Goal: Task Accomplishment & Management: Complete application form

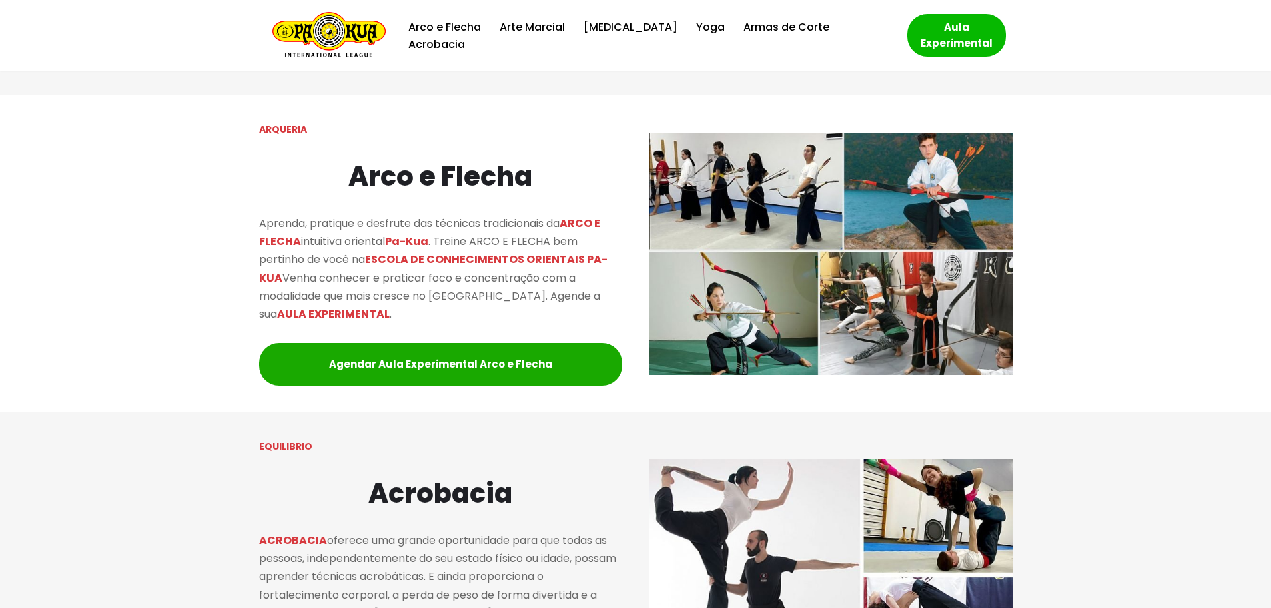
scroll to position [1134, 0]
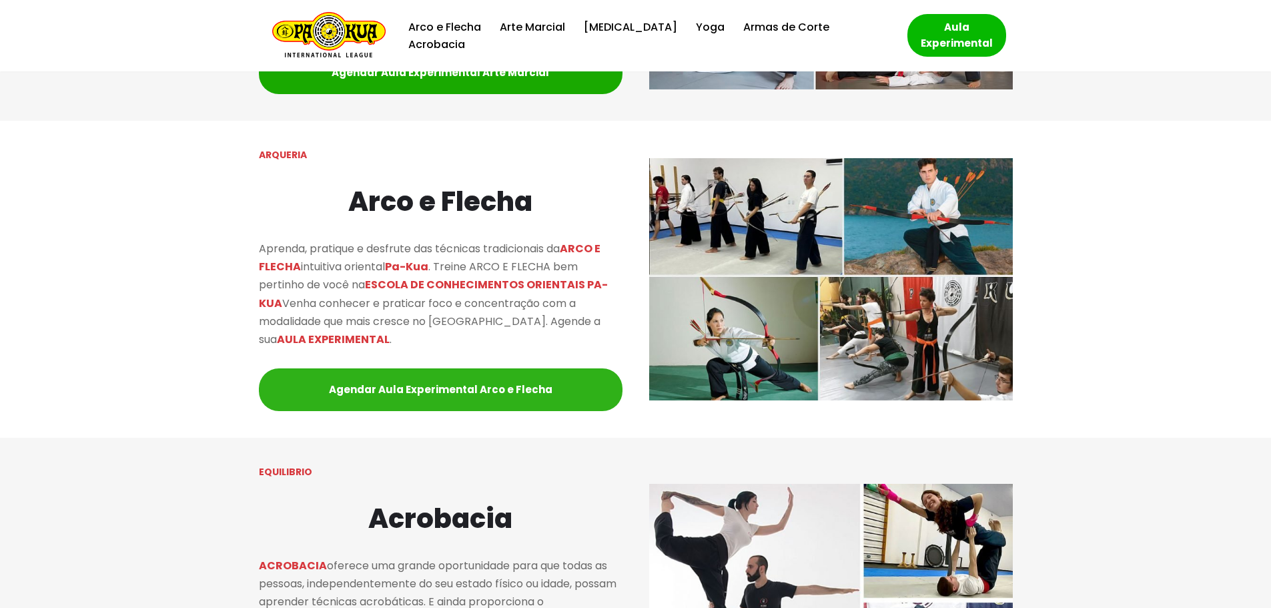
click at [416, 385] on link "Agendar Aula Experimental Arco e Flecha" at bounding box center [441, 389] width 364 height 43
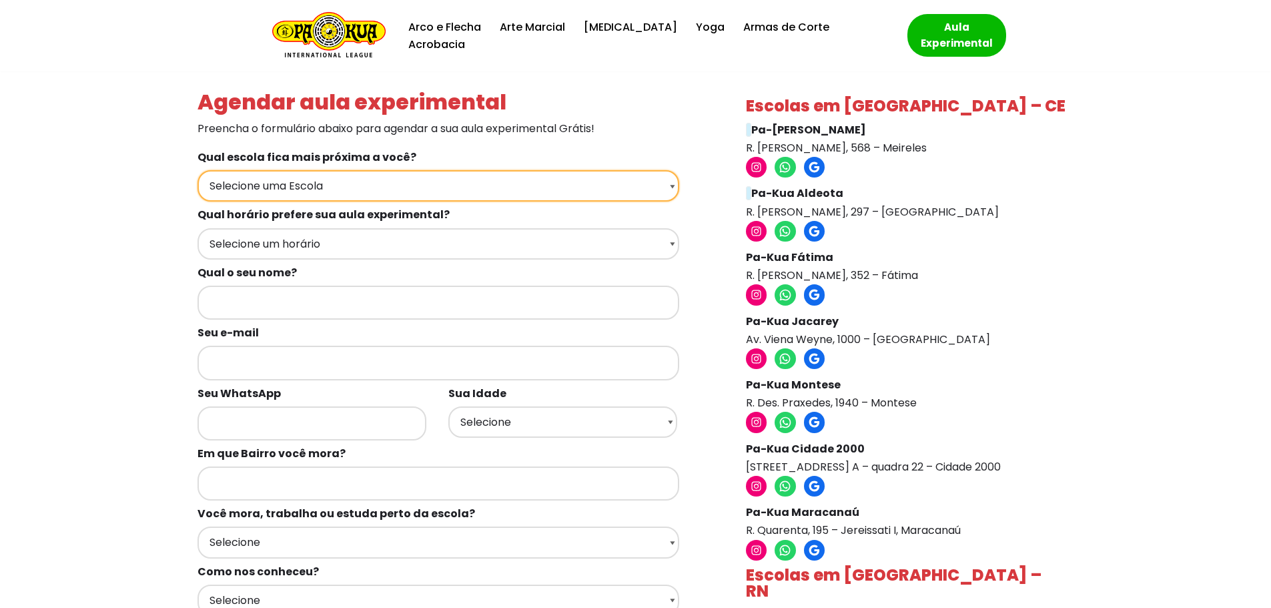
click at [368, 189] on select "Selecione uma Escola Fortaleza - Pa-Kua Meireles Fortaleza - Pa-Kua Aldeota For…" at bounding box center [438, 185] width 482 height 31
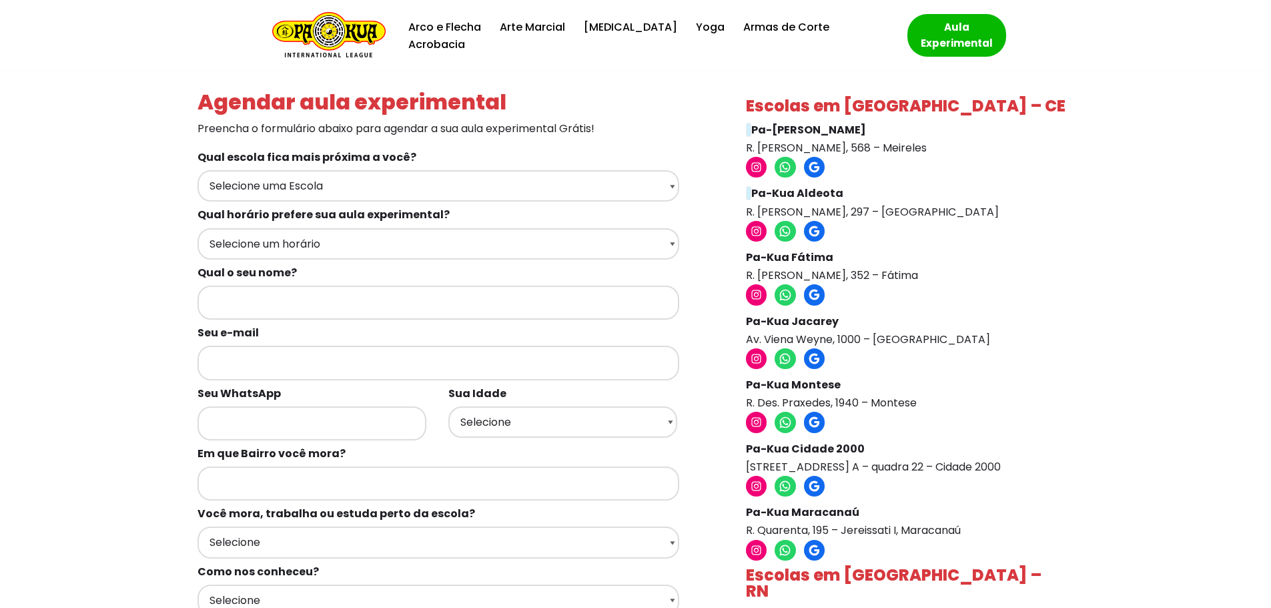
click at [864, 149] on p "Pa-Kua Meireles R. Ildefonso Albano, 568 – Meireles" at bounding box center [906, 139] width 321 height 36
copy div "R. Ildefonso Albano, 568 – Meireles"
click at [875, 215] on p "Pa-Kua Aldeota R. Carolina Sucupira, 297 – Aldeota" at bounding box center [906, 202] width 321 height 36
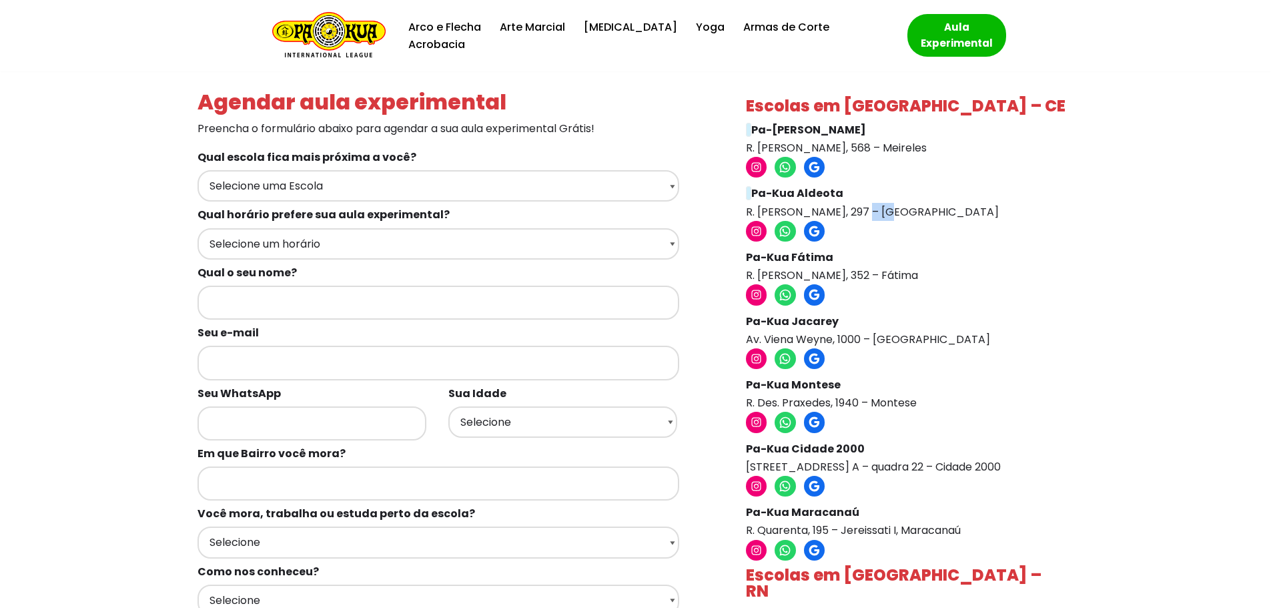
click at [875, 215] on p "Pa-Kua Aldeota R. Carolina Sucupira, 297 – Aldeota" at bounding box center [906, 202] width 321 height 36
copy div "R. Carolina Sucupira, 297 – Aldeota"
click at [845, 277] on p "Pa-Kua Fátima R. Carolino de Aquino, 352 – Fátima" at bounding box center [906, 266] width 321 height 36
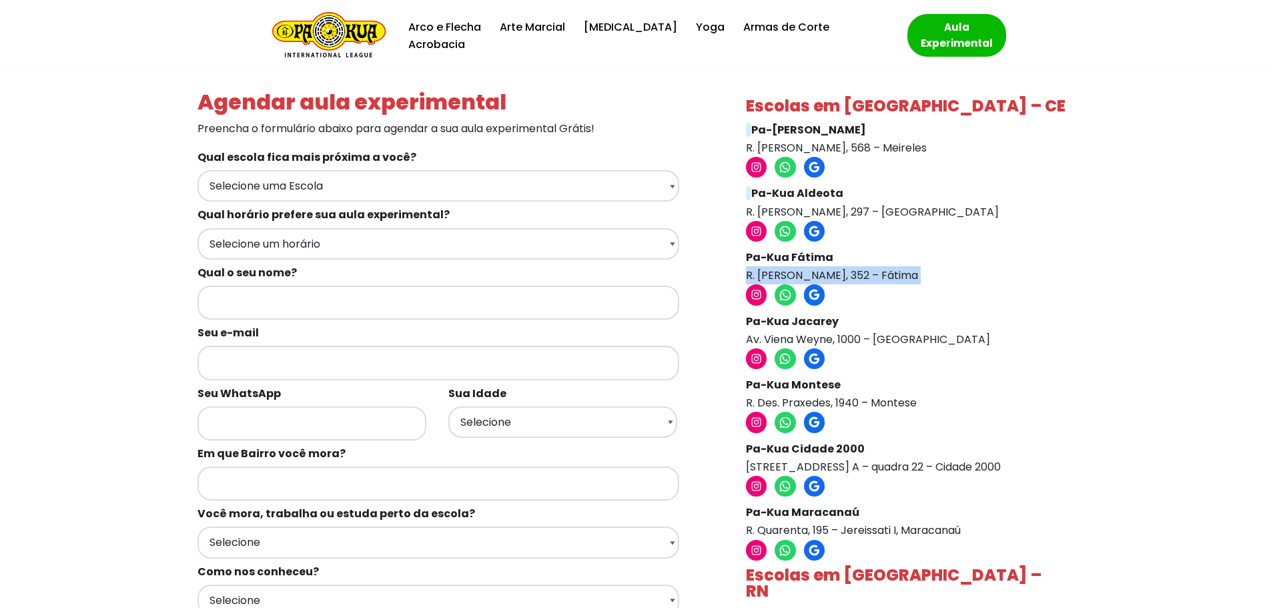
click at [845, 277] on p "Pa-Kua Fátima R. Carolino de Aquino, 352 – Fátima" at bounding box center [906, 266] width 321 height 36
copy div "R. Carolino de Aquino, 352 – Fátima"
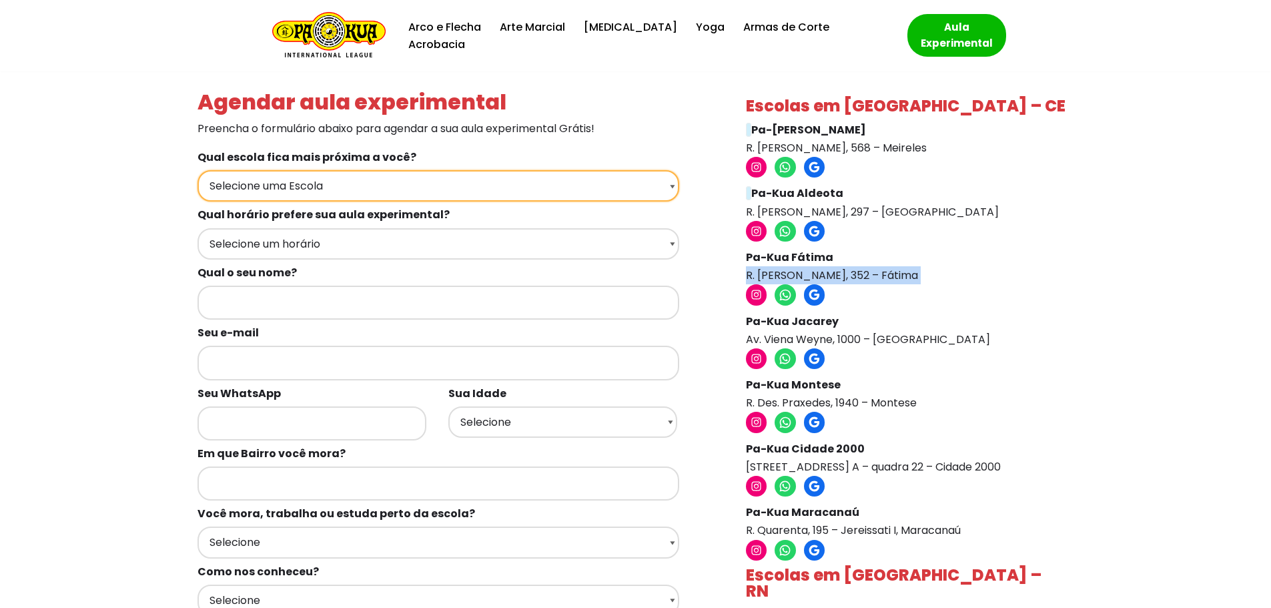
click at [413, 189] on select "Selecione uma Escola Fortaleza - Pa-Kua Meireles Fortaleza - Pa-Kua Aldeota For…" at bounding box center [438, 185] width 482 height 31
select select "Fortaleza - Pa-Kua Fátima"
click at [197, 170] on select "Selecione uma Escola Fortaleza - Pa-Kua Meireles Fortaleza - Pa-Kua Aldeota For…" at bounding box center [438, 185] width 482 height 31
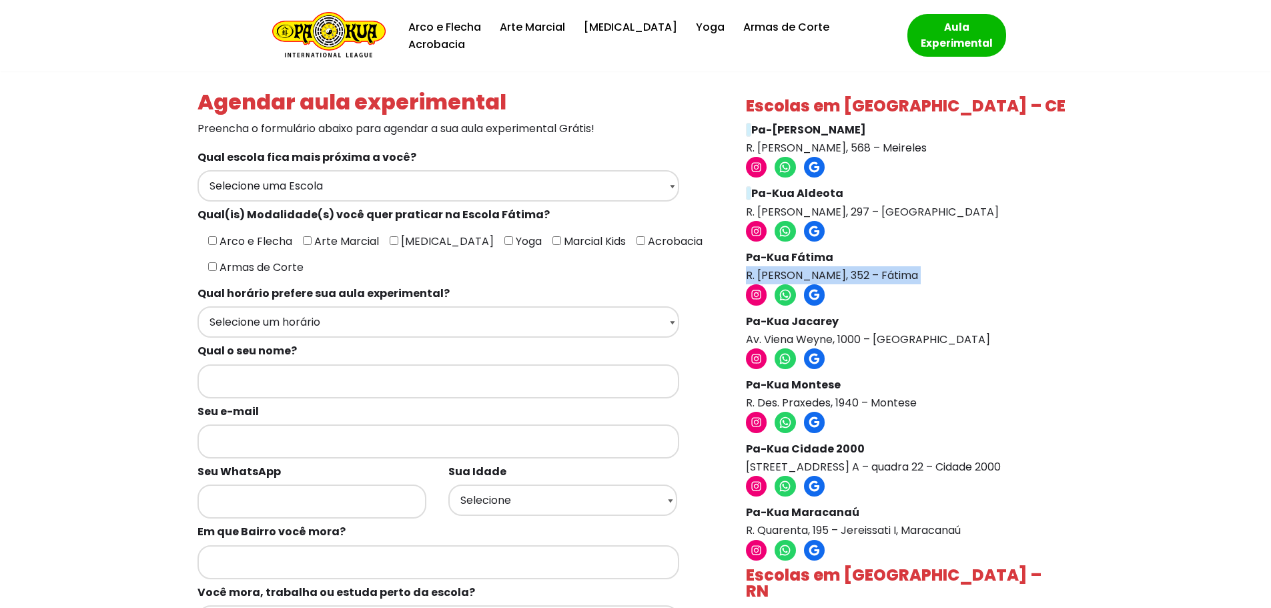
click at [208, 241] on input"] "Arco e Flecha" at bounding box center [212, 240] width 9 height 9
checkbox input"] "true"
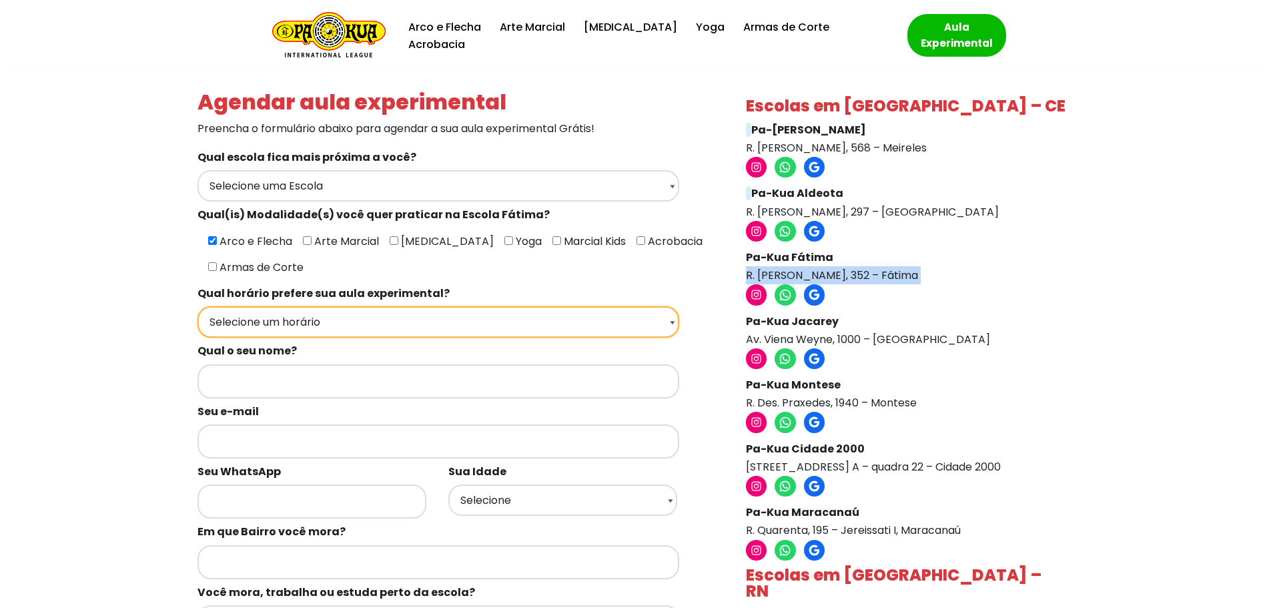
click at [334, 327] on select "Selecione um horário Manhã Tarde Noite" at bounding box center [438, 321] width 482 height 31
select select "Noite"
click at [197, 306] on select "Selecione um horário Manhã Tarde Noite" at bounding box center [438, 321] width 482 height 31
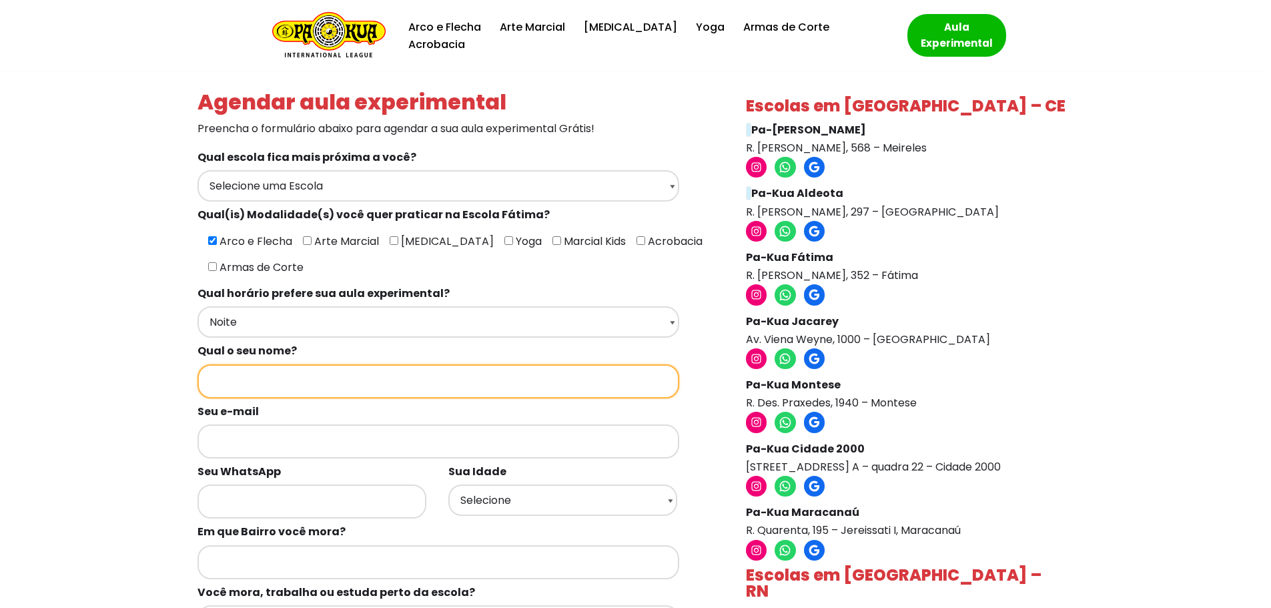
click at [323, 378] on input "Formulários de contato" at bounding box center [438, 381] width 482 height 34
type input "JOAO VICTOR OLIVEIRA ALCANTARA"
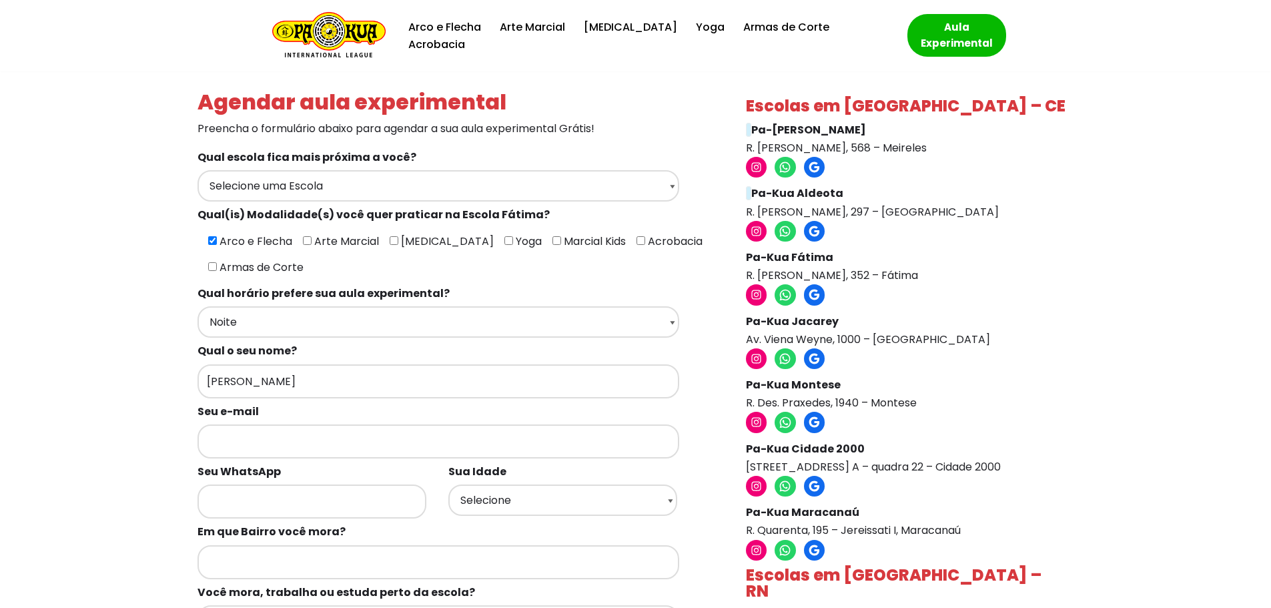
type input "joaovictor.oliveira.alcan@gmail.com"
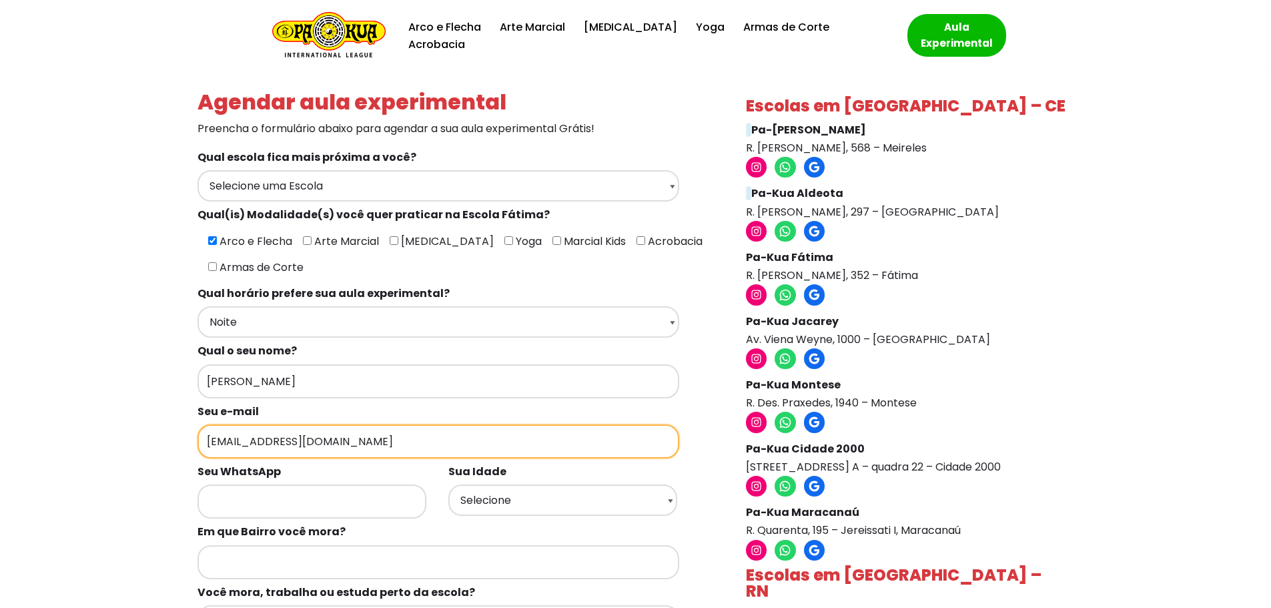
type input "85999352889"
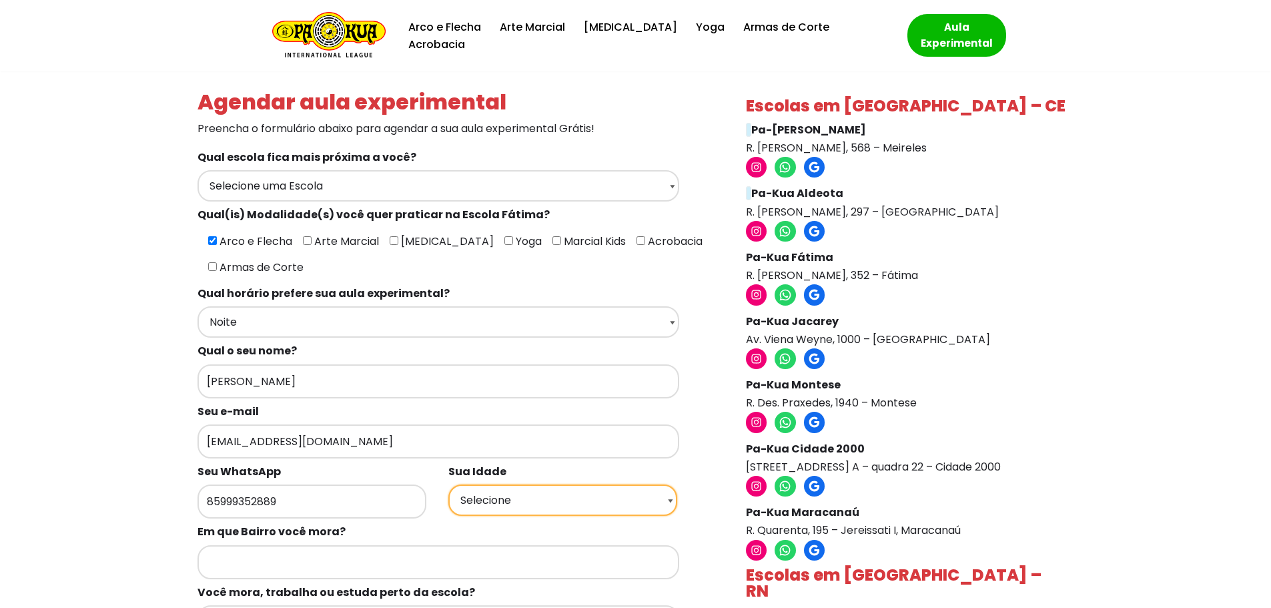
click at [552, 503] on select "Selecione 18 19 20 21 22 23 24 25 26 27 28 29 30 31 32 33 34 35 36 37 38 39 40 …" at bounding box center [562, 499] width 229 height 31
select select "31"
click at [448, 484] on select "Selecione 18 19 20 21 22 23 24 25 26 27 28 29 30 31 32 33 34 35 36 37 38 39 40 …" at bounding box center [562, 499] width 229 height 31
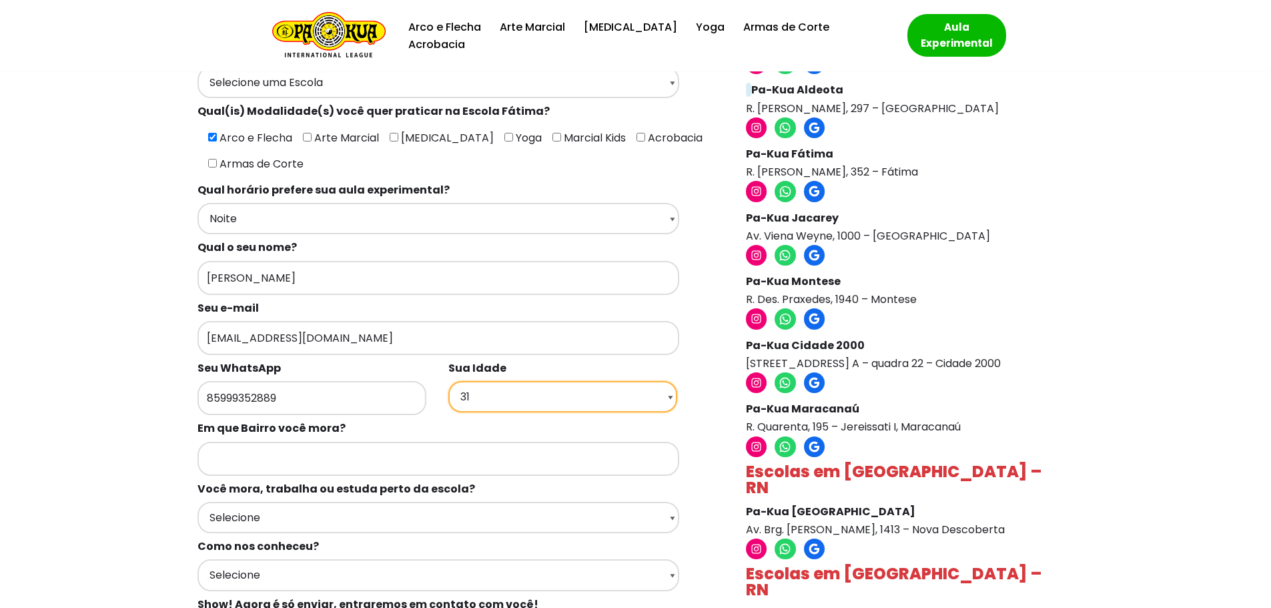
scroll to position [200, 0]
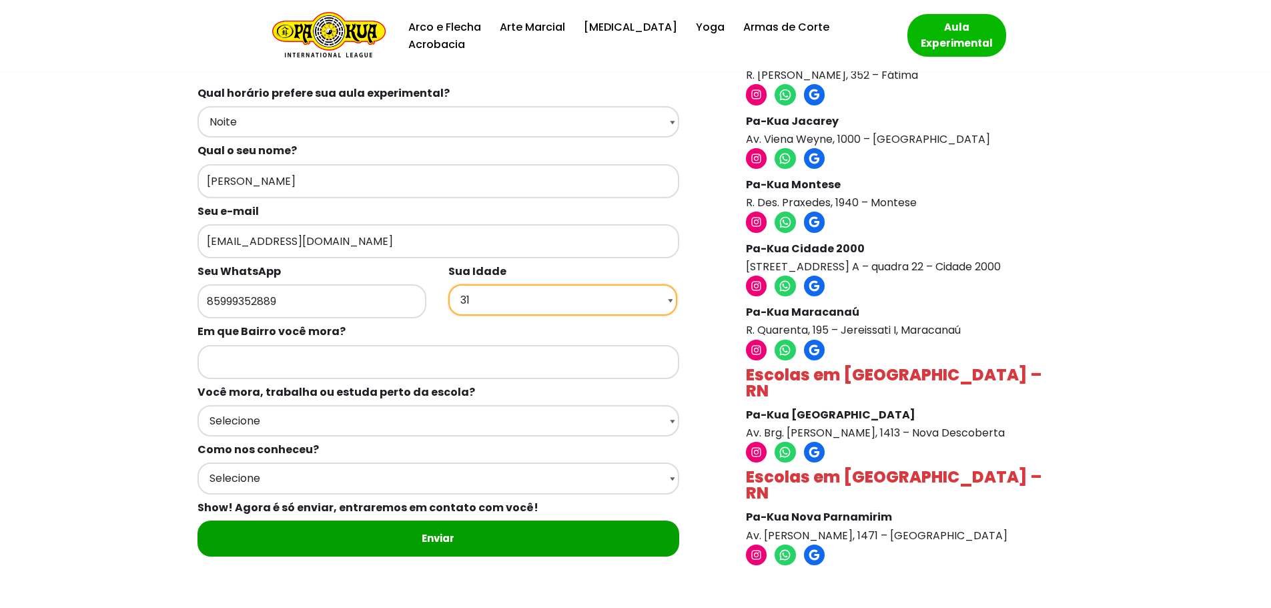
click at [511, 305] on select "Selecione 18 19 20 21 22 23 24 25 26 27 28 29 30 31 32 33 34 35 36 37 38 39 40 …" at bounding box center [562, 299] width 229 height 31
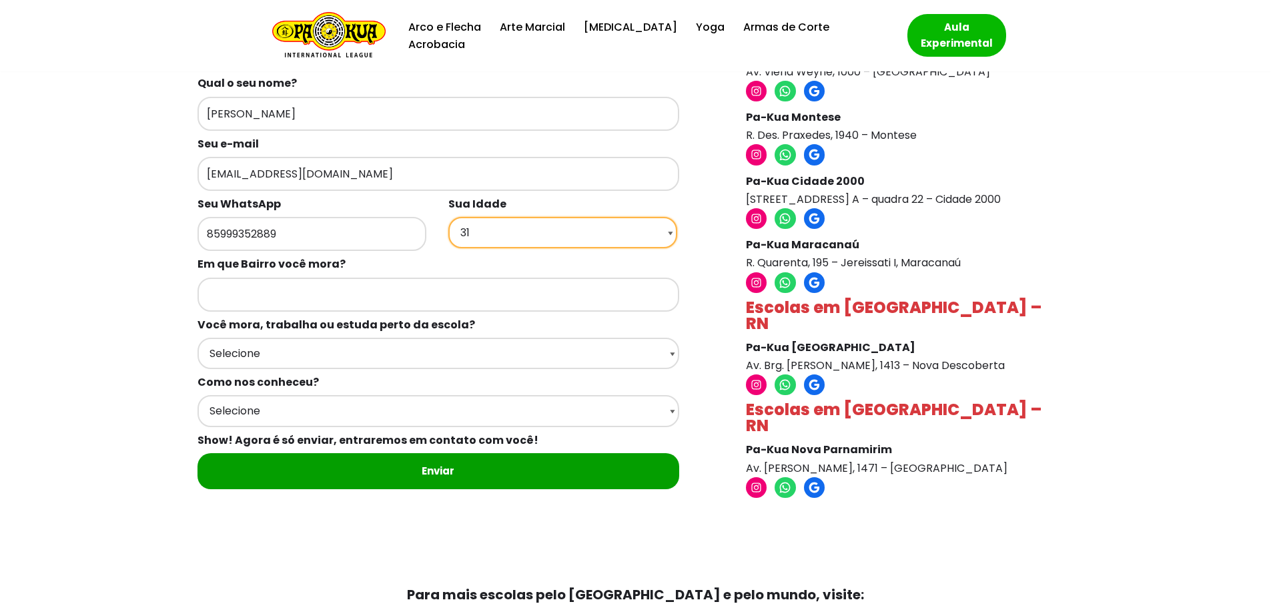
scroll to position [267, 0]
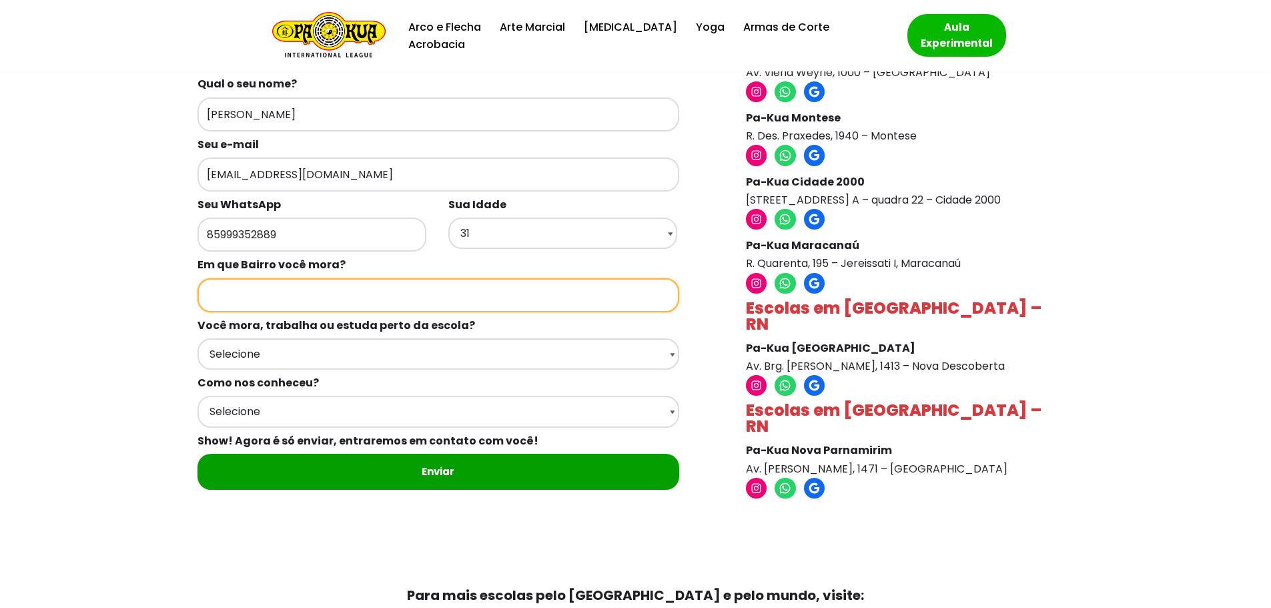
click at [383, 299] on input "Formulários de contato" at bounding box center [438, 295] width 482 height 34
type input "Joaquim Távora"
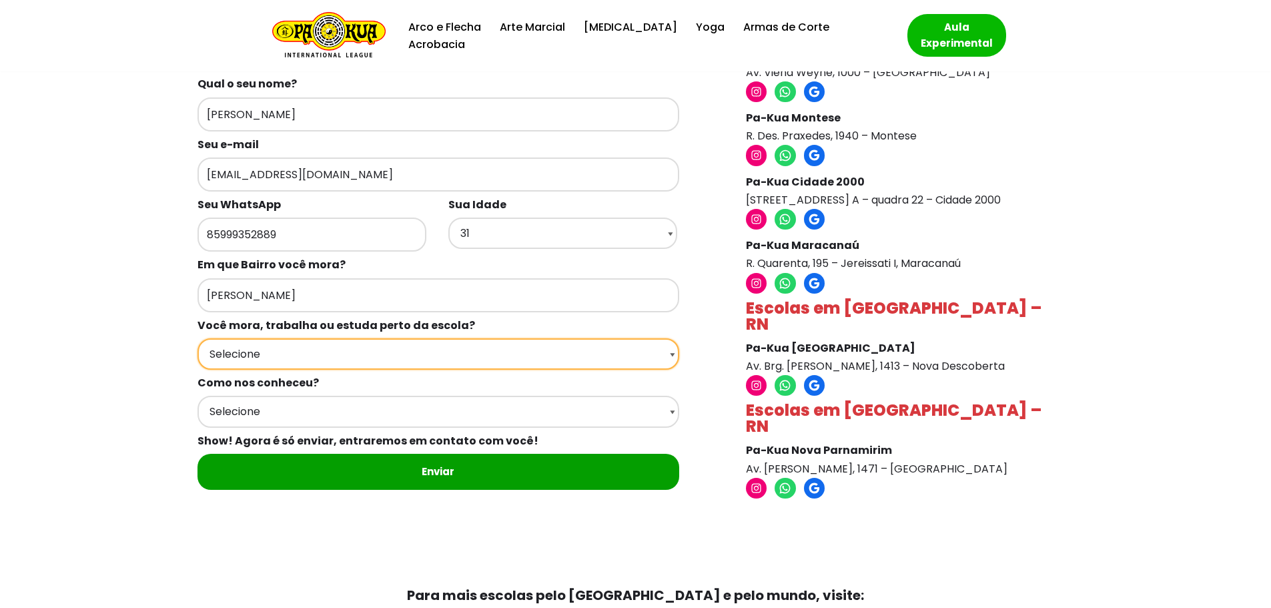
click at [319, 356] on select "Selecione Moro Perto Trabalho Perto Estudo Perto Passo Perto" at bounding box center [438, 353] width 482 height 31
select select "Moro Perto"
click at [197, 338] on select "Selecione Moro Perto Trabalho Perto Estudo Perto Passo Perto" at bounding box center [438, 353] width 482 height 31
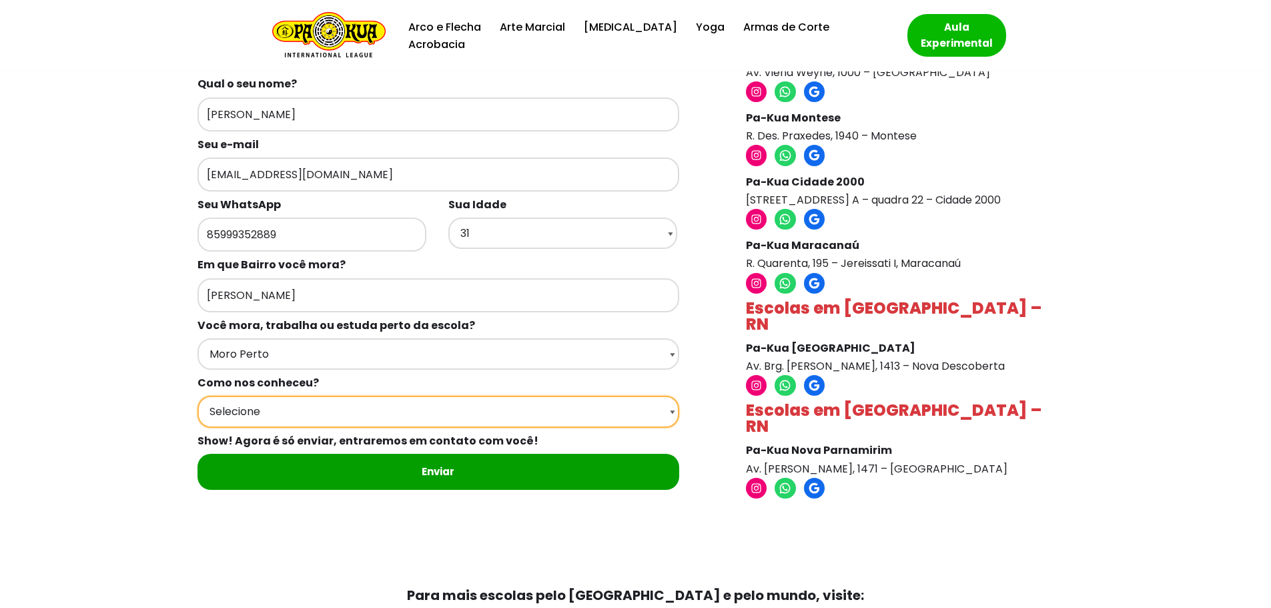
click at [307, 404] on select "Selecione Google Passei em frente Indicação Instagram Facebook" at bounding box center [438, 411] width 482 height 31
select select "Passei em frente"
click at [197, 396] on select "Selecione Google Passei em frente Indicação Instagram Facebook" at bounding box center [438, 411] width 482 height 31
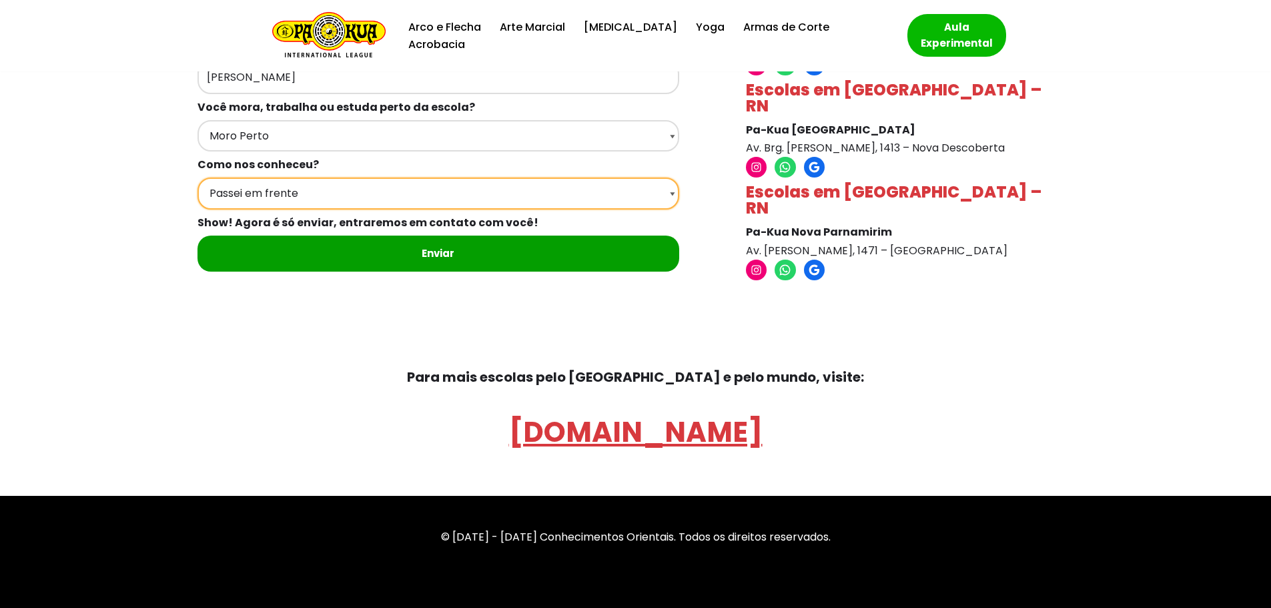
scroll to position [514, 0]
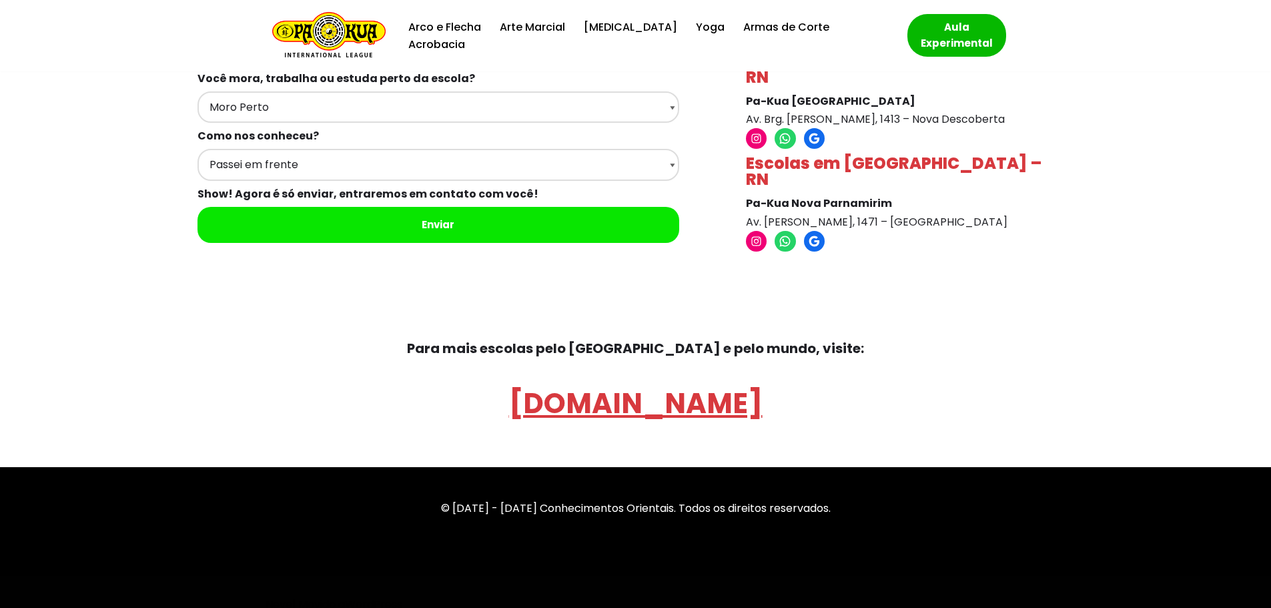
click at [446, 228] on input "Enviar" at bounding box center [438, 225] width 482 height 36
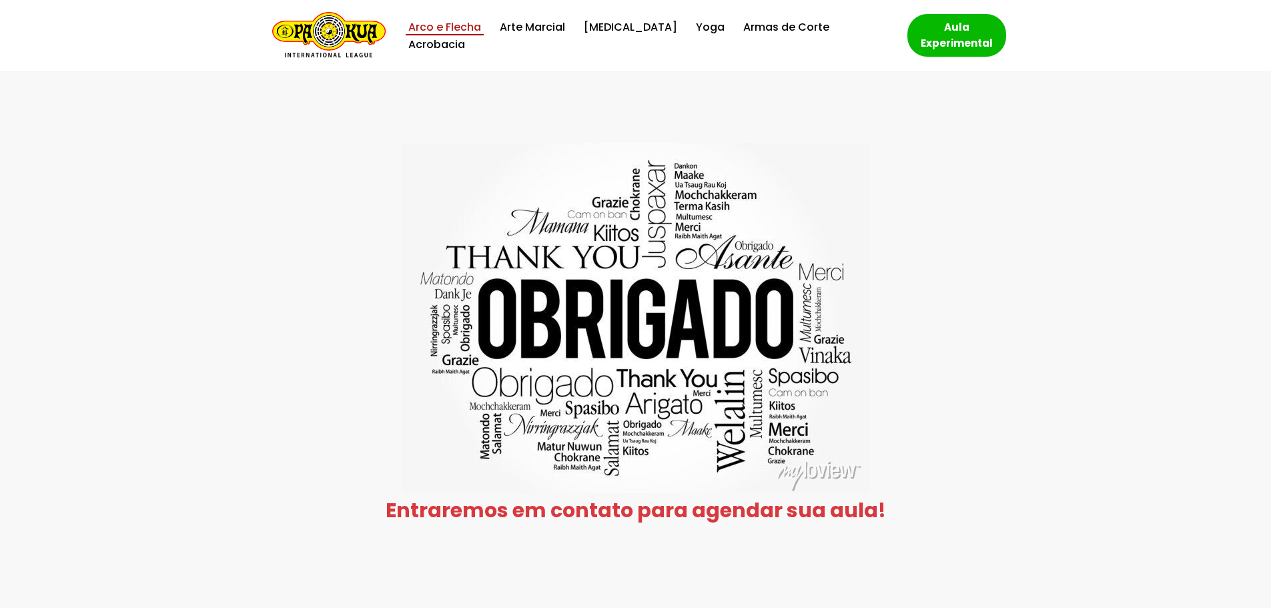
click at [481, 36] on link "Arco e Flecha" at bounding box center [444, 27] width 73 height 18
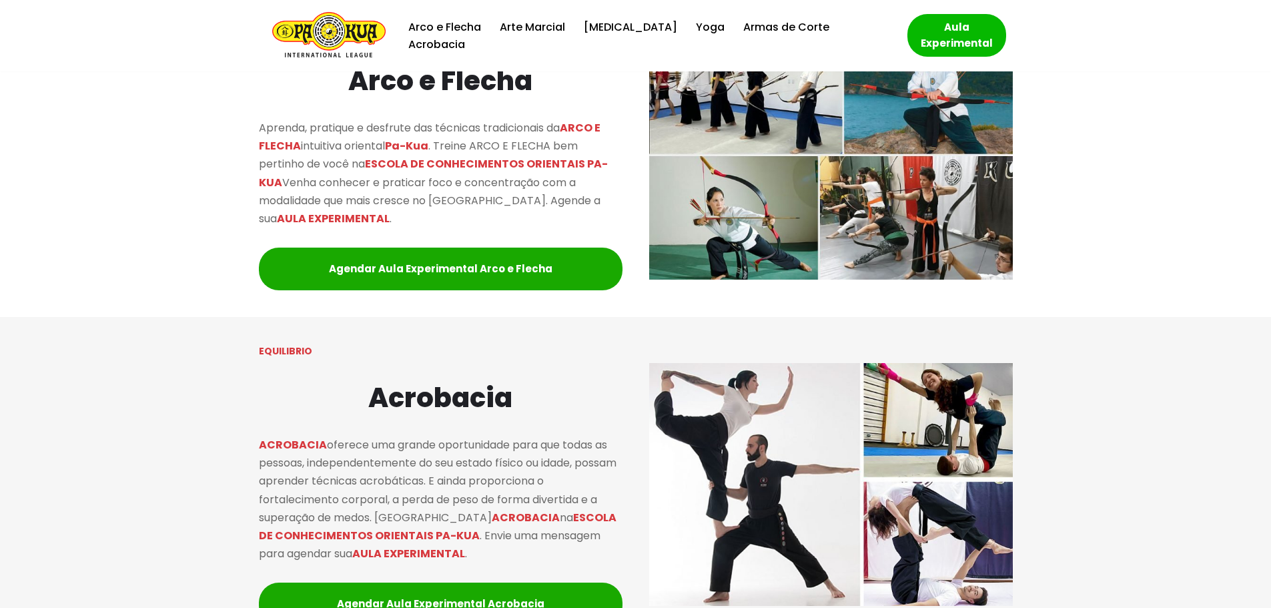
click at [345, 25] on img "Escola de Conhecimentos Orientais Pa-Kua Uma escola para toda família" at bounding box center [328, 35] width 113 height 47
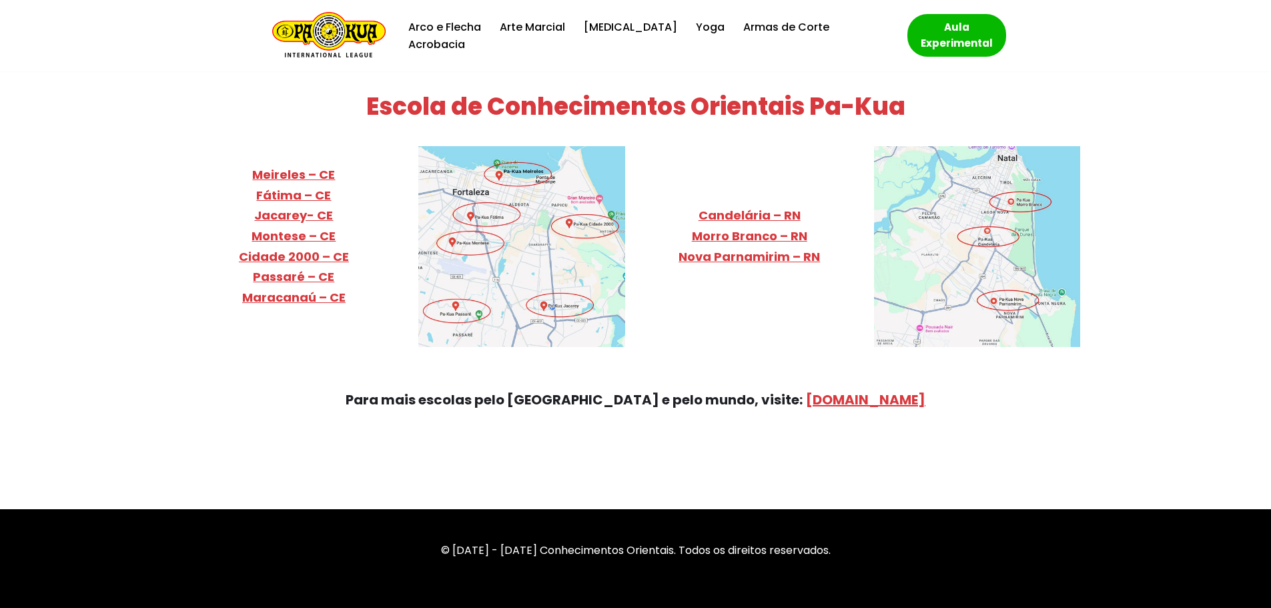
scroll to position [5440, 0]
